Goal: Task Accomplishment & Management: Complete application form

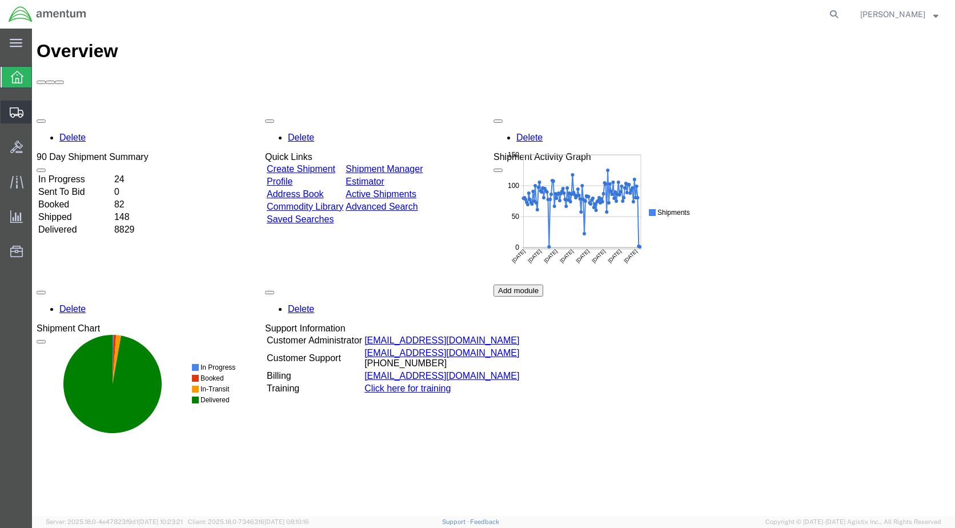
click at [0, 0] on span "Create Shipment" at bounding box center [0, 0] width 0 height 0
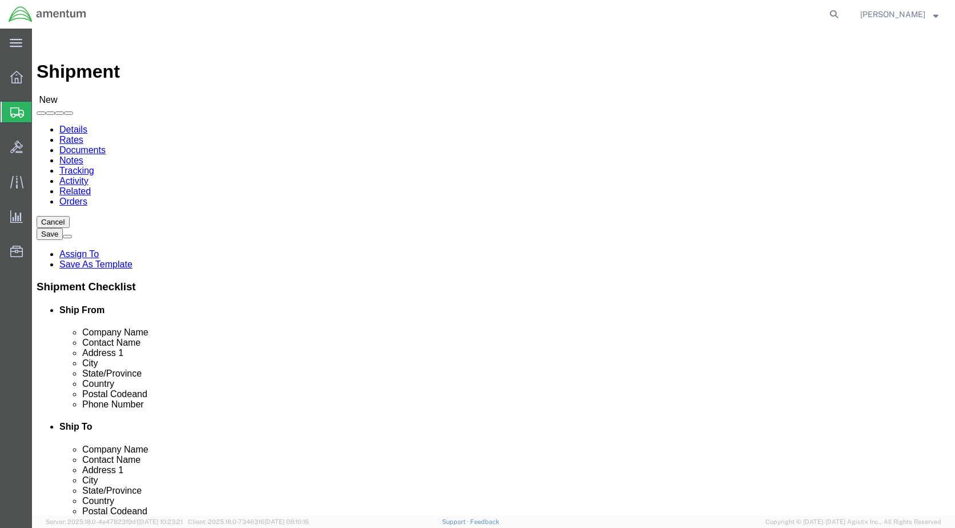
select select
select select "49927"
select select "NY"
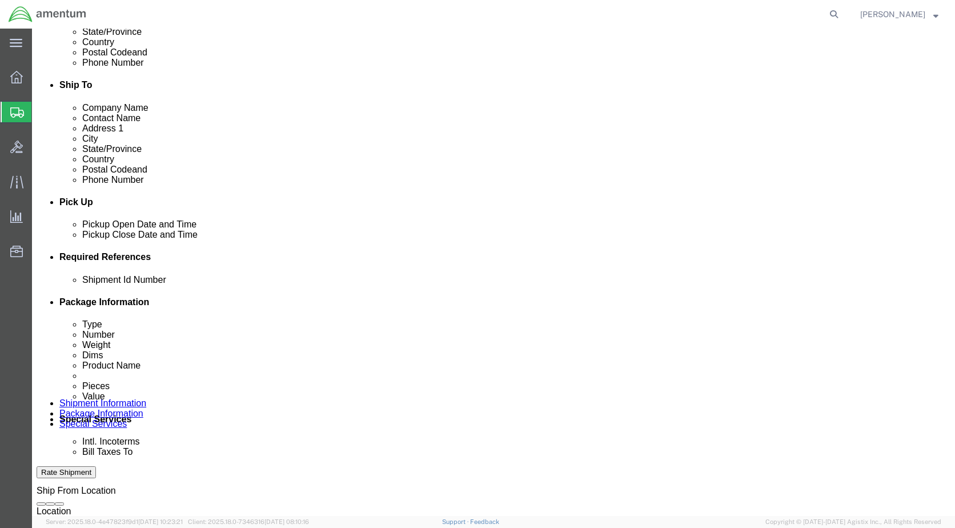
scroll to position [343, 0]
click div "Pickup Close Date Pickup Close Time Pickup Close Date and Time [DATE] 1:00 PM"
click div "[DATE] 1:00 PM"
type input "4:00 PM"
click button "Apply"
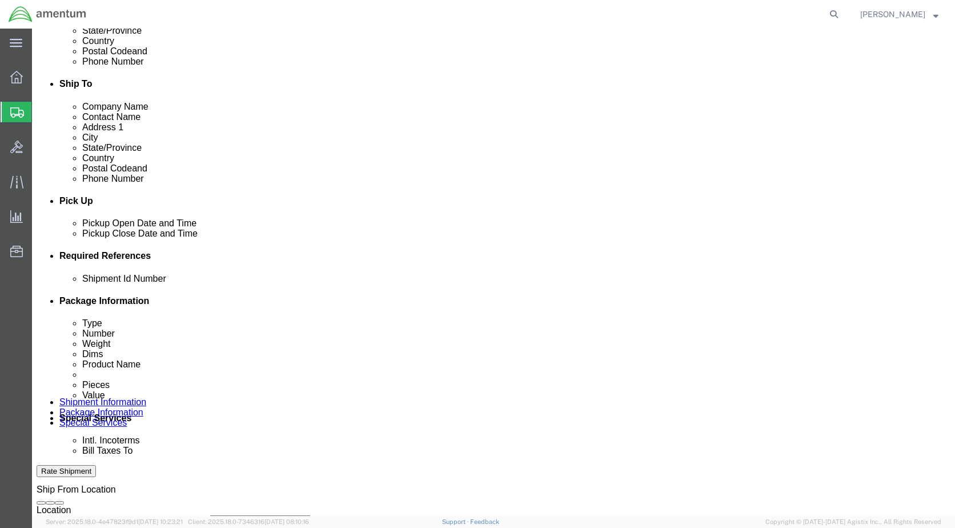
click input "text"
type input "Usage 328259"
click button "Add reference"
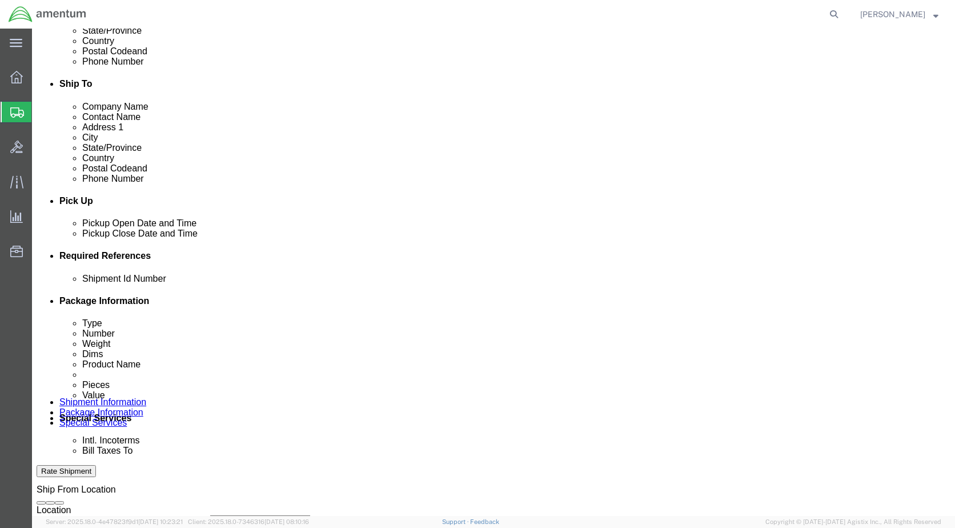
click select "Select Account Type Activity ID Airline Appointment Number ASN Batch Request # …"
select select "CUSTREF"
click select "Select Account Type Activity ID Airline Appointment Number ASN Batch Request # …"
click input "text"
type input "Inverter"
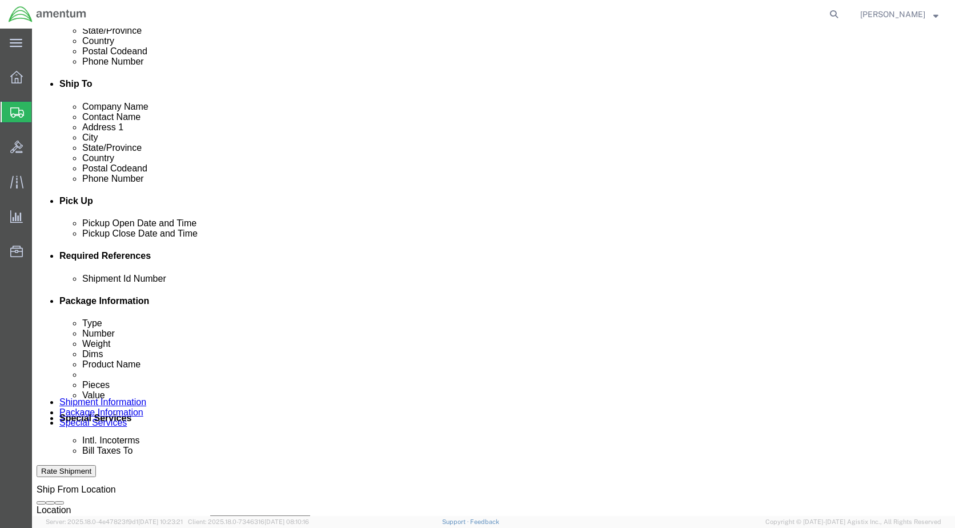
click select "Select Account Type Activity ID Airline Appointment Number ASN Batch Request # …"
select select "DEPT"
click select "Select Account Type Activity ID Airline Appointment Number ASN Batch Request # …"
click input "text"
type input "CBP"
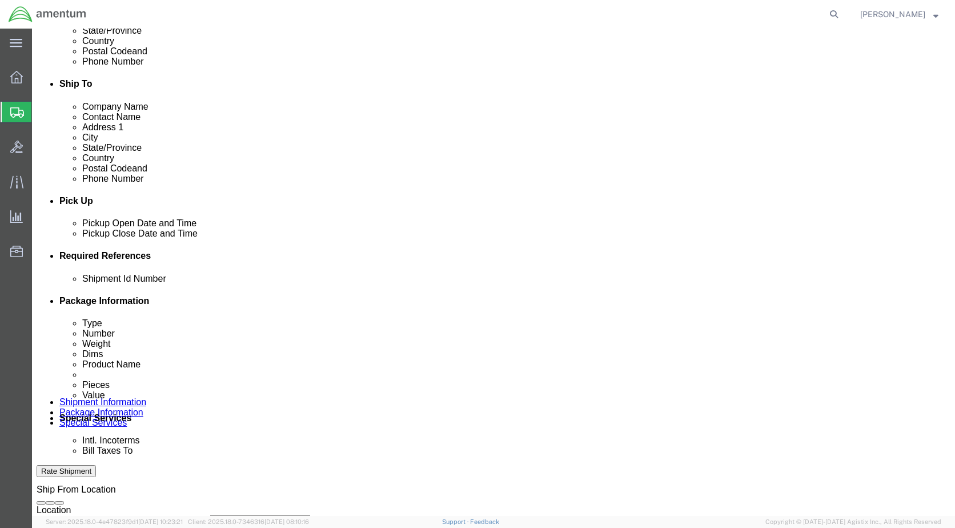
click select "Select Account Type Activity ID Airline Appointment Number ASN Batch Request # …"
select select "PROJNUM"
click select "Select Account Type Activity ID Airline Appointment Number ASN Batch Request # …"
click input "text"
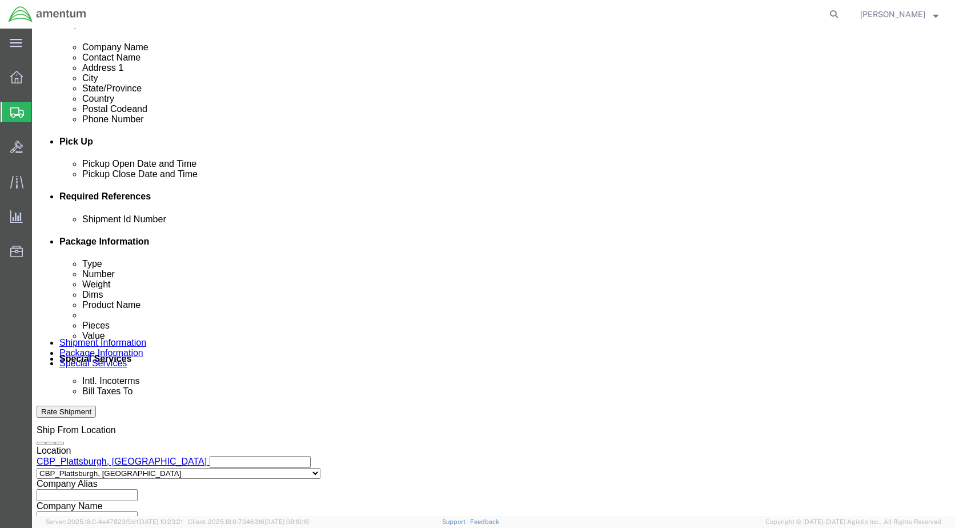
scroll to position [515, 0]
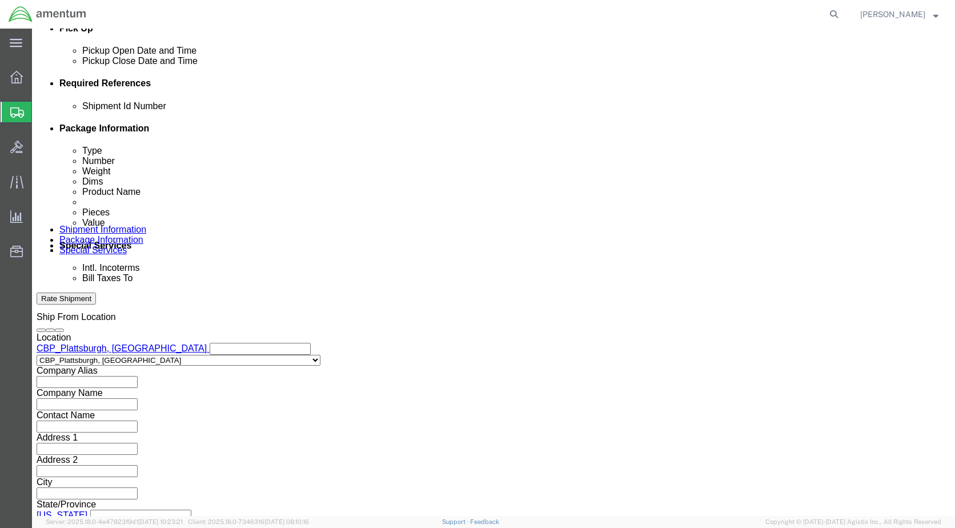
type input "6118.03.03.2219.000.EPL.0000"
click button "Continue"
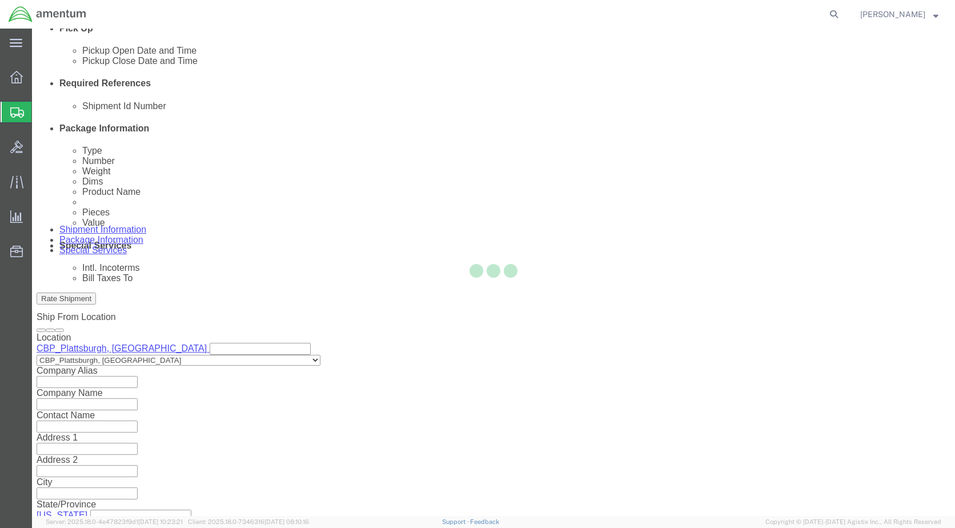
scroll to position [0, 0]
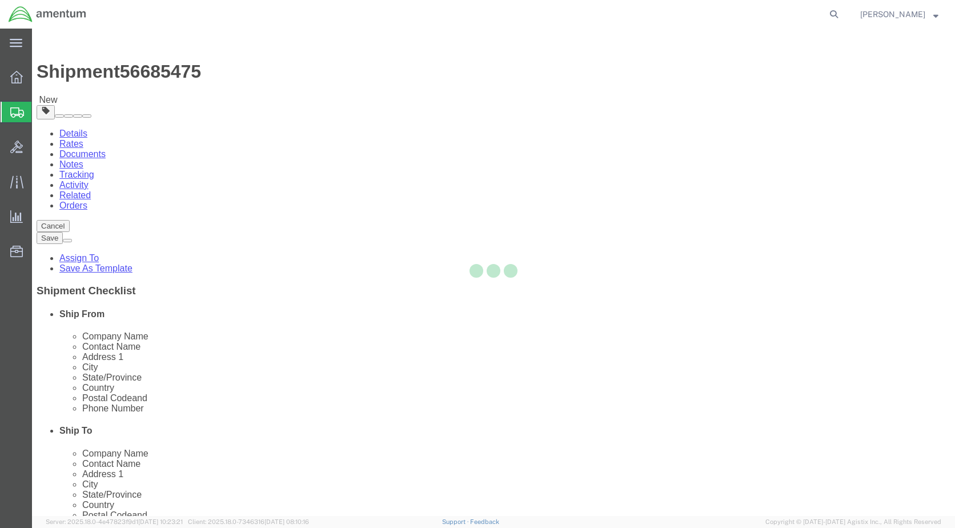
select select "CBOX"
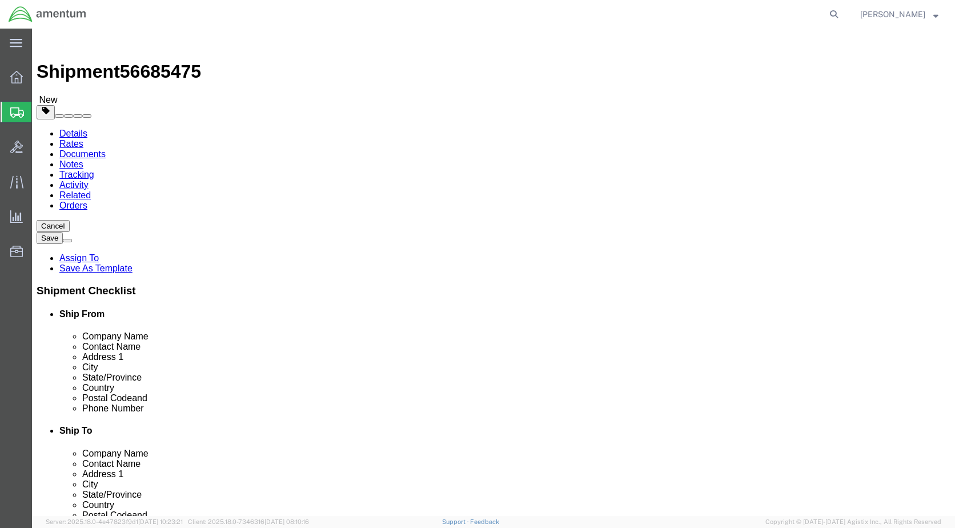
click link "Add Content"
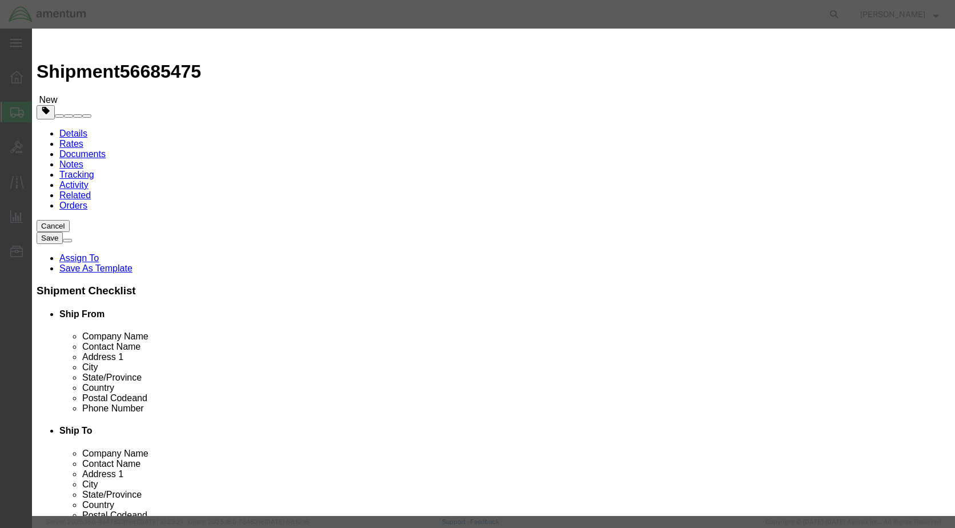
click input "text"
paste input "PC-17A"
type input "PC-17A"
click td "Name: INVERTER,POWER,STATIC, 28.0V (Input), 8.5W x 12.0L x 4.063H"
select select
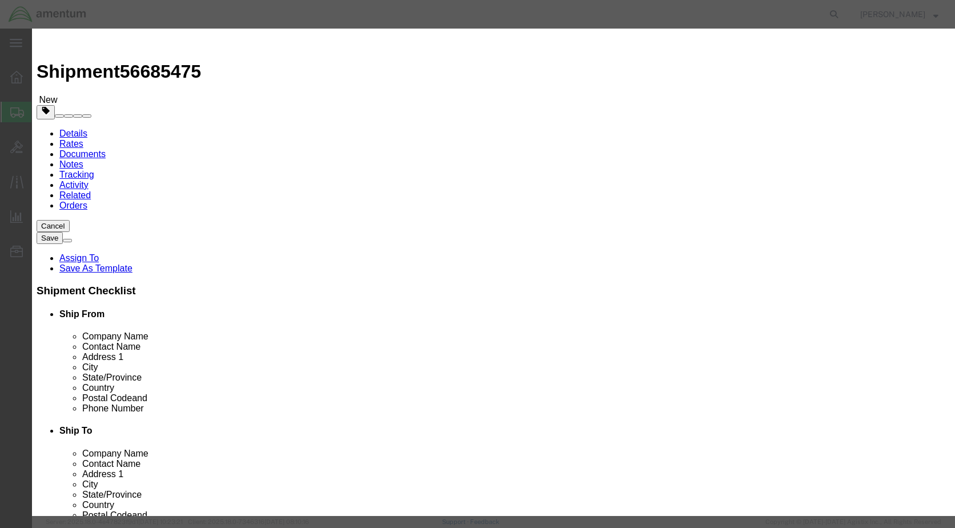
checkbox input "false"
type input "INVERTER,POWER,STATIC, 28.0V (Input), 8.5W x 12.0L x 4.063H"
type input "PC-17A"
click input "text"
type input "1"
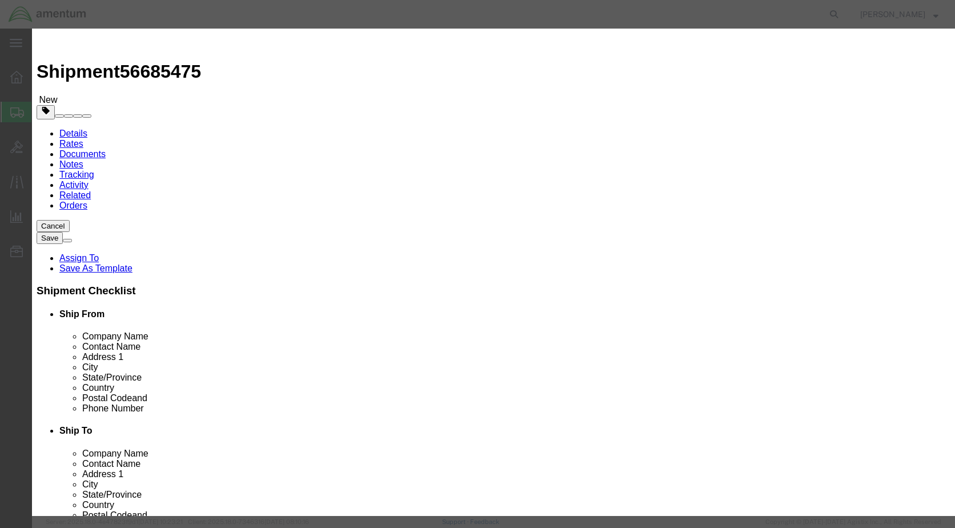
click div "Product Name INVERTER,POWER,STATIC, 28.0V (Input), 8.5W x 12.0L x 4.063H Pieces…"
drag, startPoint x: 309, startPoint y: 207, endPoint x: 229, endPoint y: 198, distance: 81.1
click div "Product Name INVERTER,POWER,STATIC, 28.0V (Input), 8.5W x 12.0L x 4.063H Pieces…"
click input "text"
type input "2500"
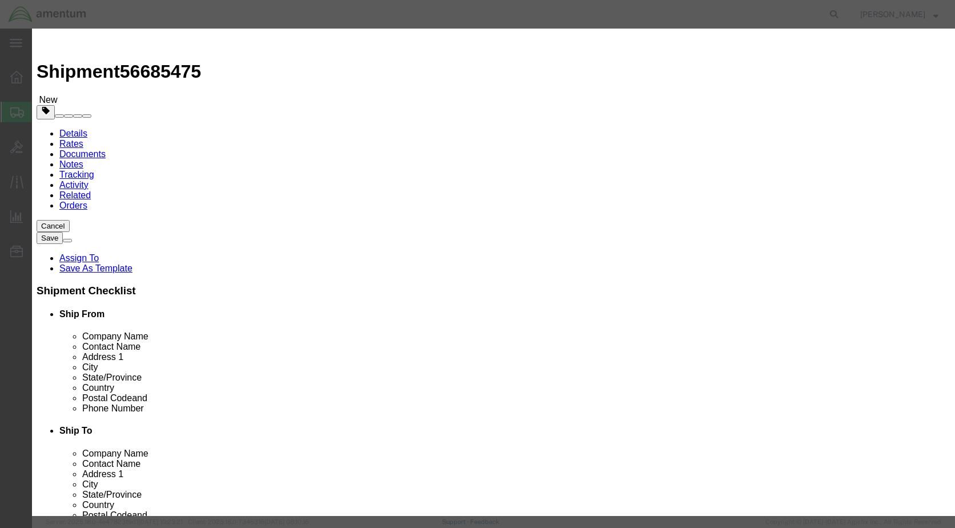
click button "Save & Close"
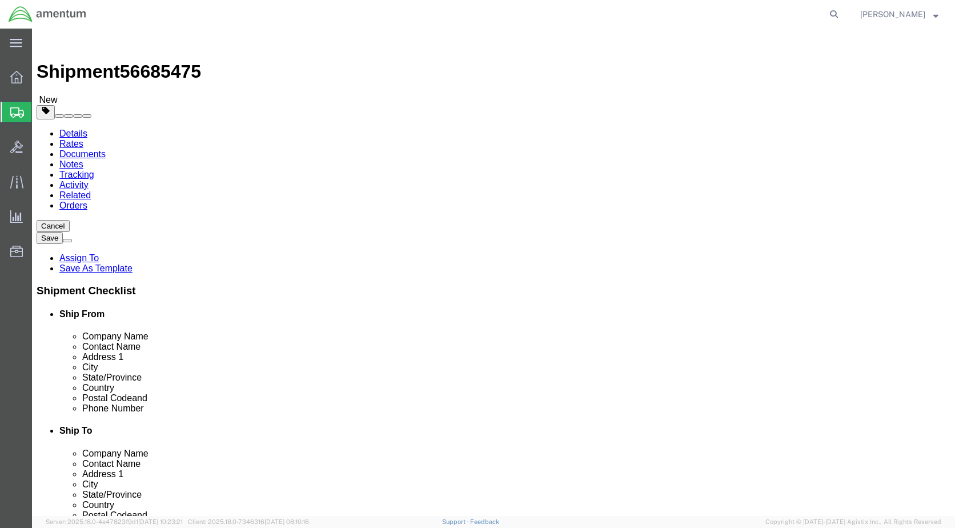
click input "text"
type input "18"
type input "12"
drag, startPoint x: 159, startPoint y: 273, endPoint x: 70, endPoint y: 268, distance: 89.3
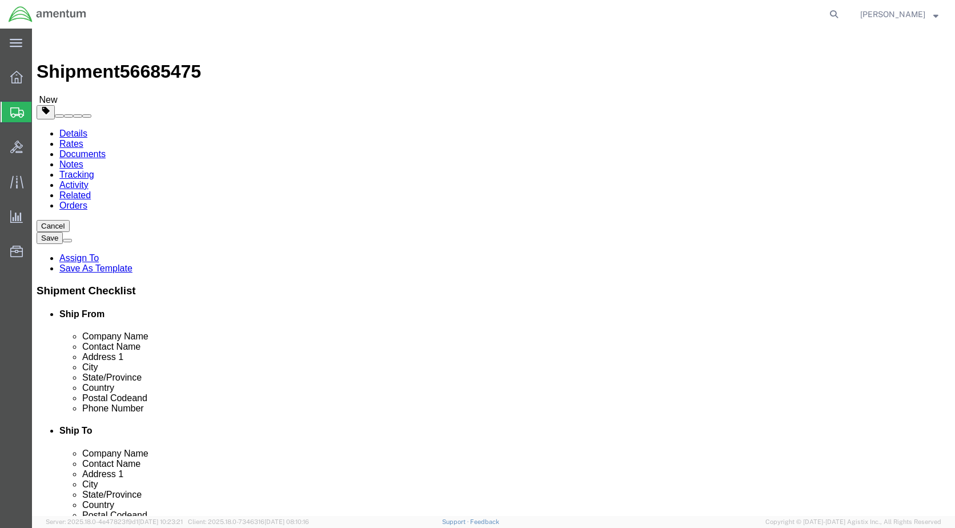
click div "Weight 0.00 Select kgs lbs Ship. t°"
type input "18"
click button "Rate Shipment"
click icon
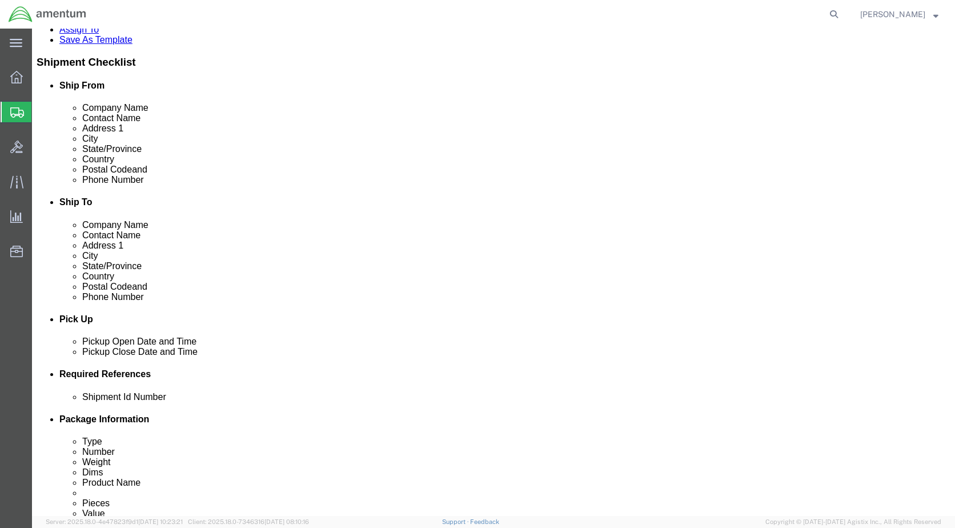
scroll to position [2230, 0]
select select "49929"
select select "[GEOGRAPHIC_DATA]"
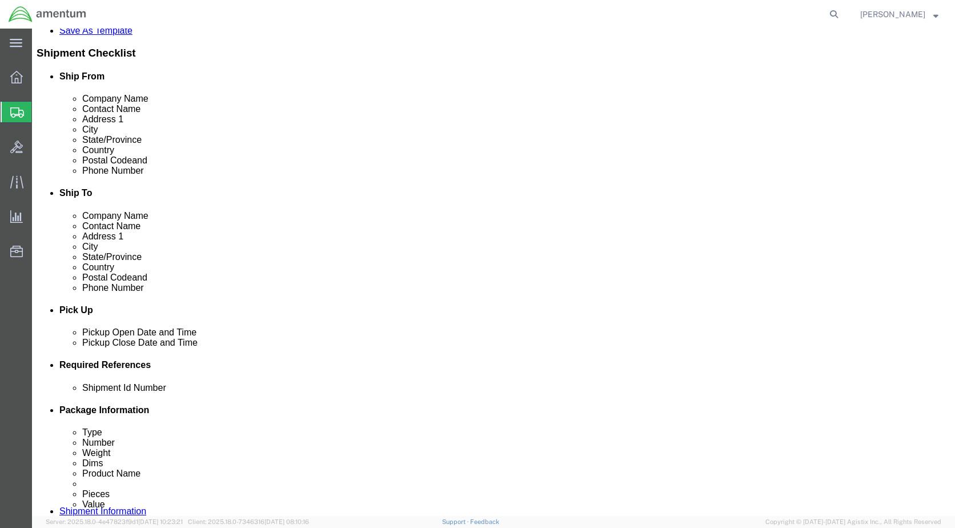
scroll to position [514, 0]
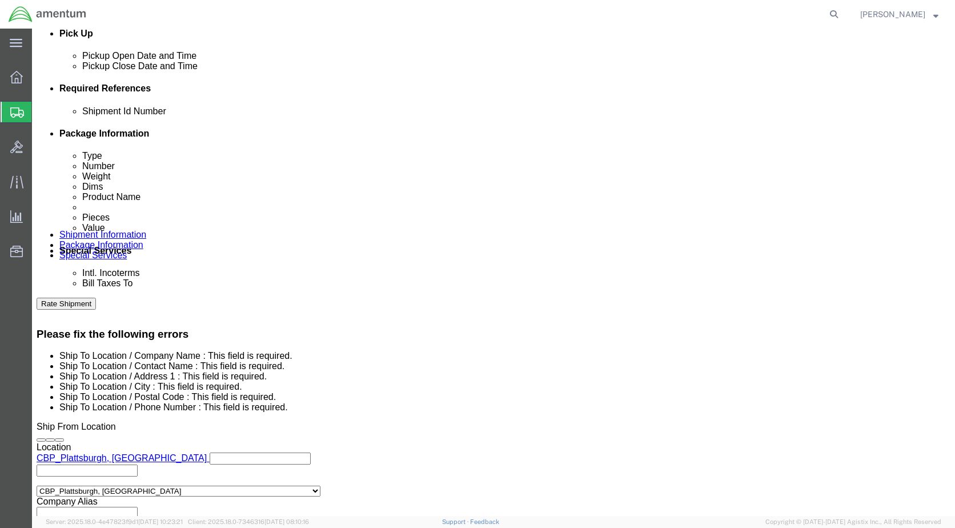
click button "Rate Shipment"
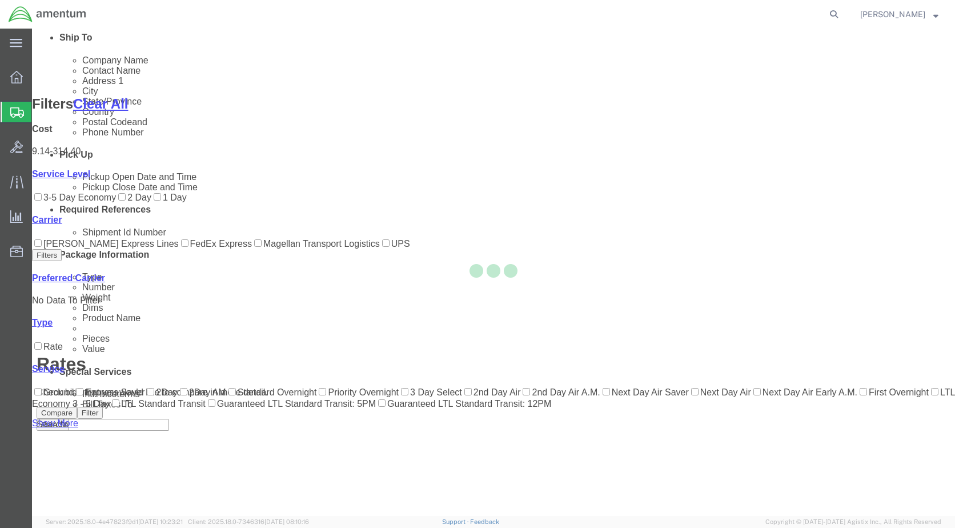
scroll to position [132, 0]
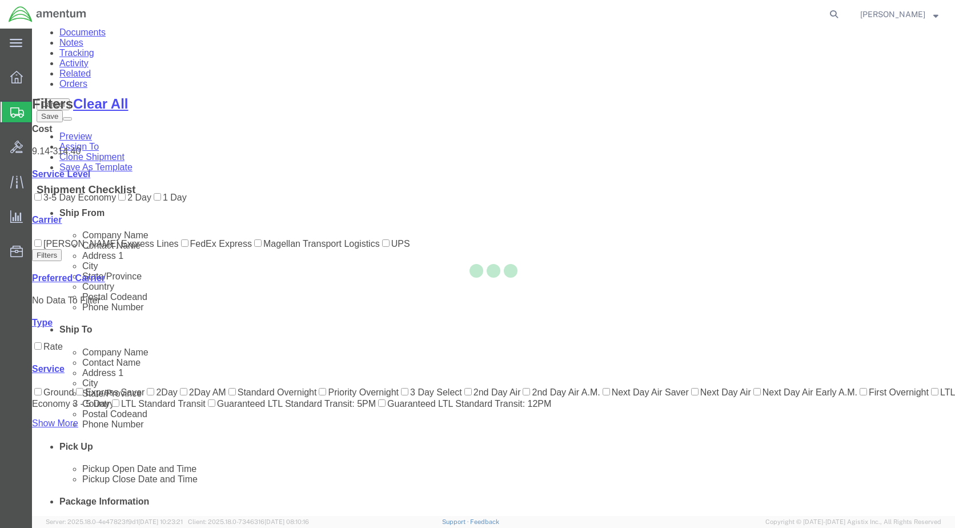
select select "49927"
select select "49929"
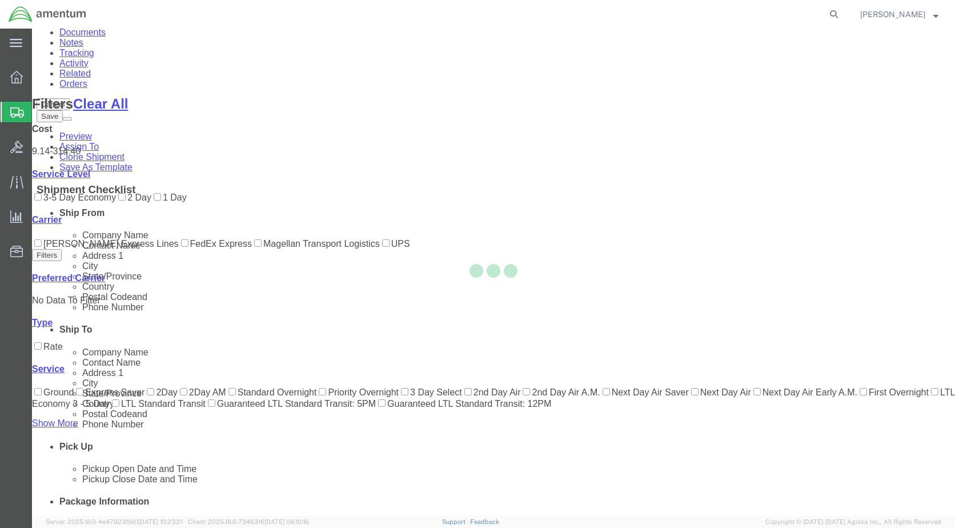
scroll to position [0, 0]
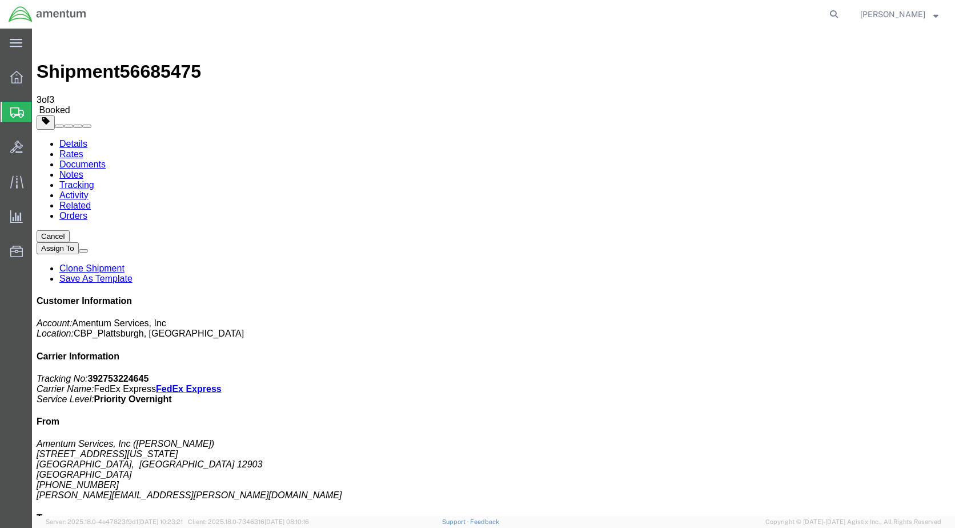
drag, startPoint x: 851, startPoint y: 177, endPoint x: 794, endPoint y: 176, distance: 56.6
click at [794, 374] on p "Tracking No: 392753224645 Carrier Name: FedEx Express FedEx Express Service Lev…" at bounding box center [494, 389] width 914 height 31
copy b "392753224645"
click at [76, 139] on link "Details" at bounding box center [73, 144] width 28 height 10
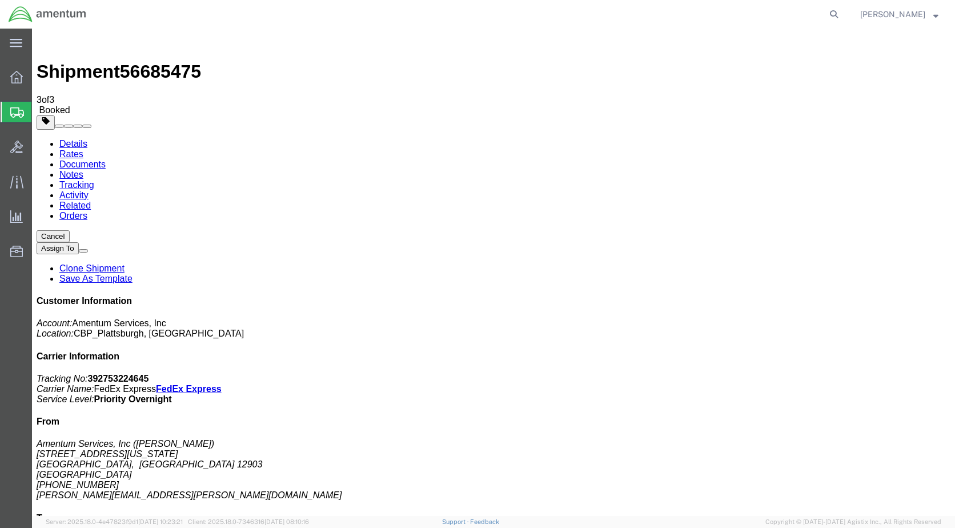
click link "Schedule pickup request"
click at [909, 13] on span "[PERSON_NAME]" at bounding box center [893, 14] width 65 height 13
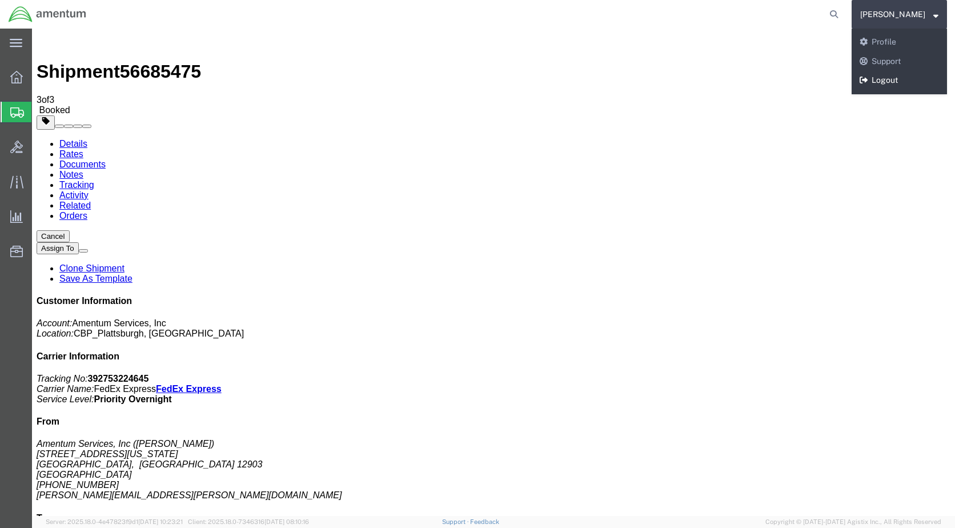
click at [893, 79] on link "Logout" at bounding box center [899, 80] width 95 height 19
